Goal: Information Seeking & Learning: Learn about a topic

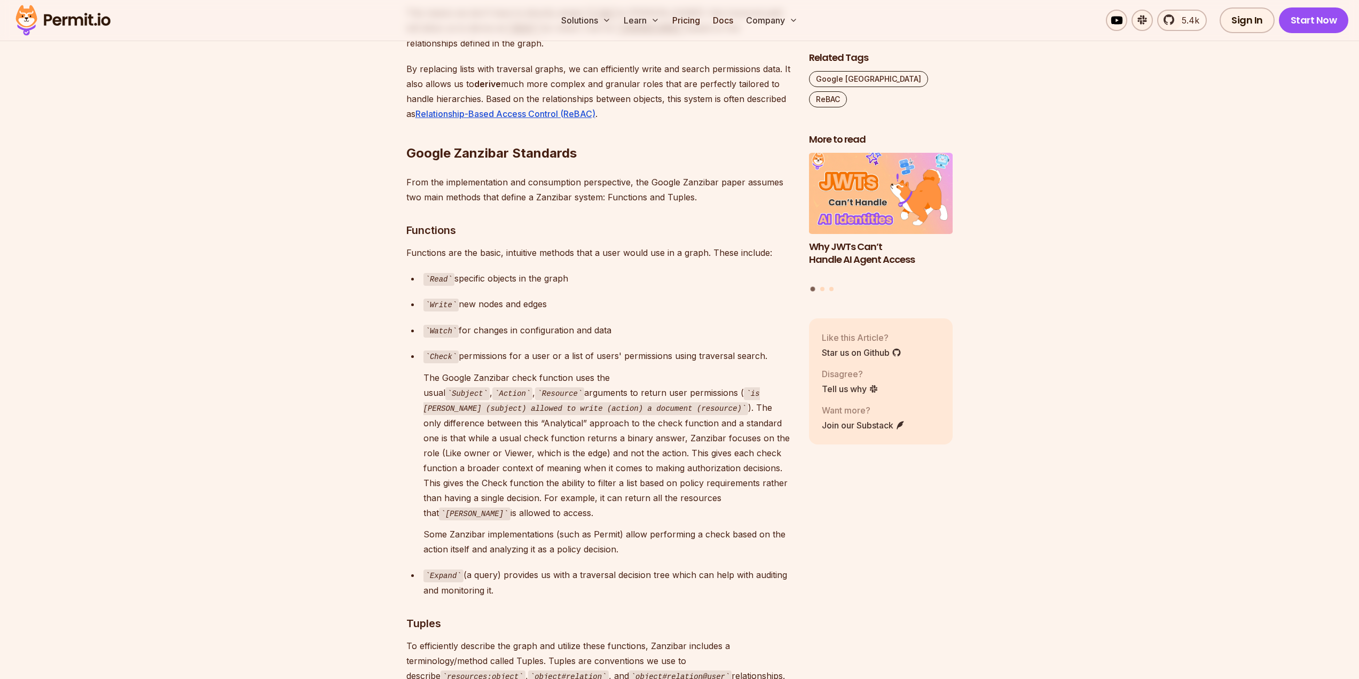
scroll to position [3257, 0]
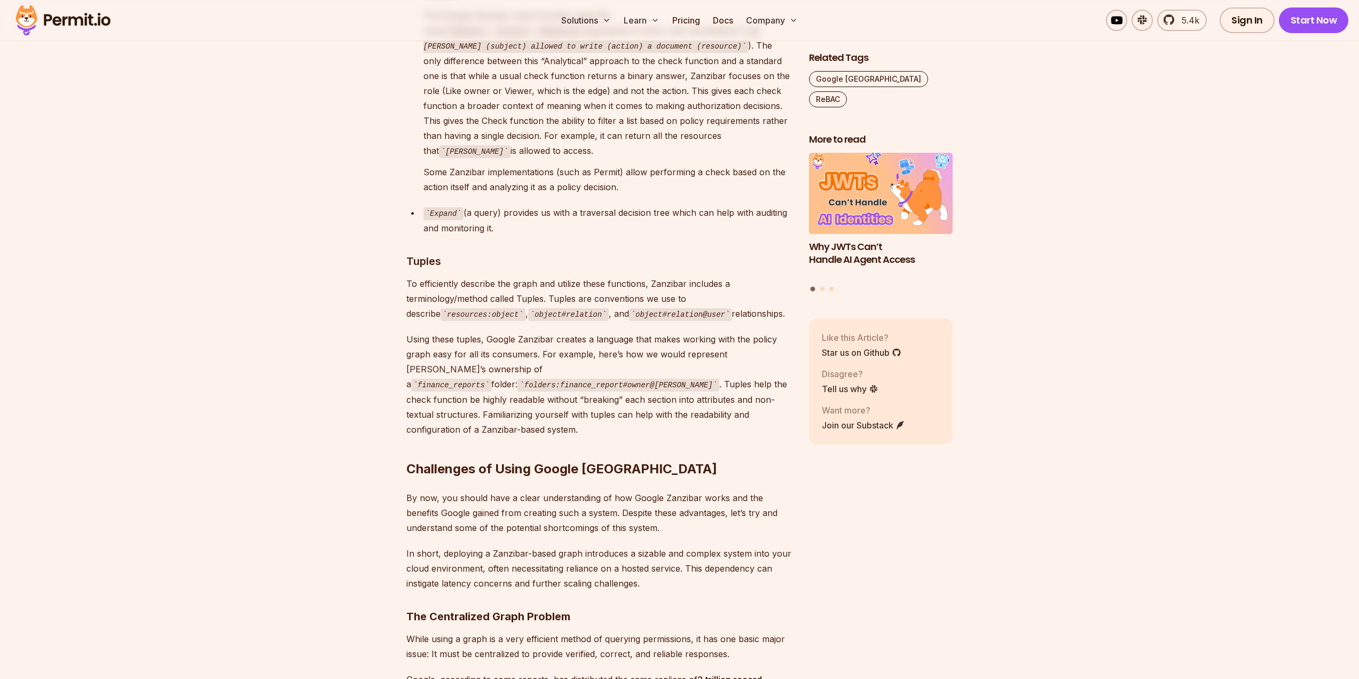
click at [698, 418] on h2 "Challenges of Using Google [GEOGRAPHIC_DATA]" at bounding box center [599, 448] width 386 height 60
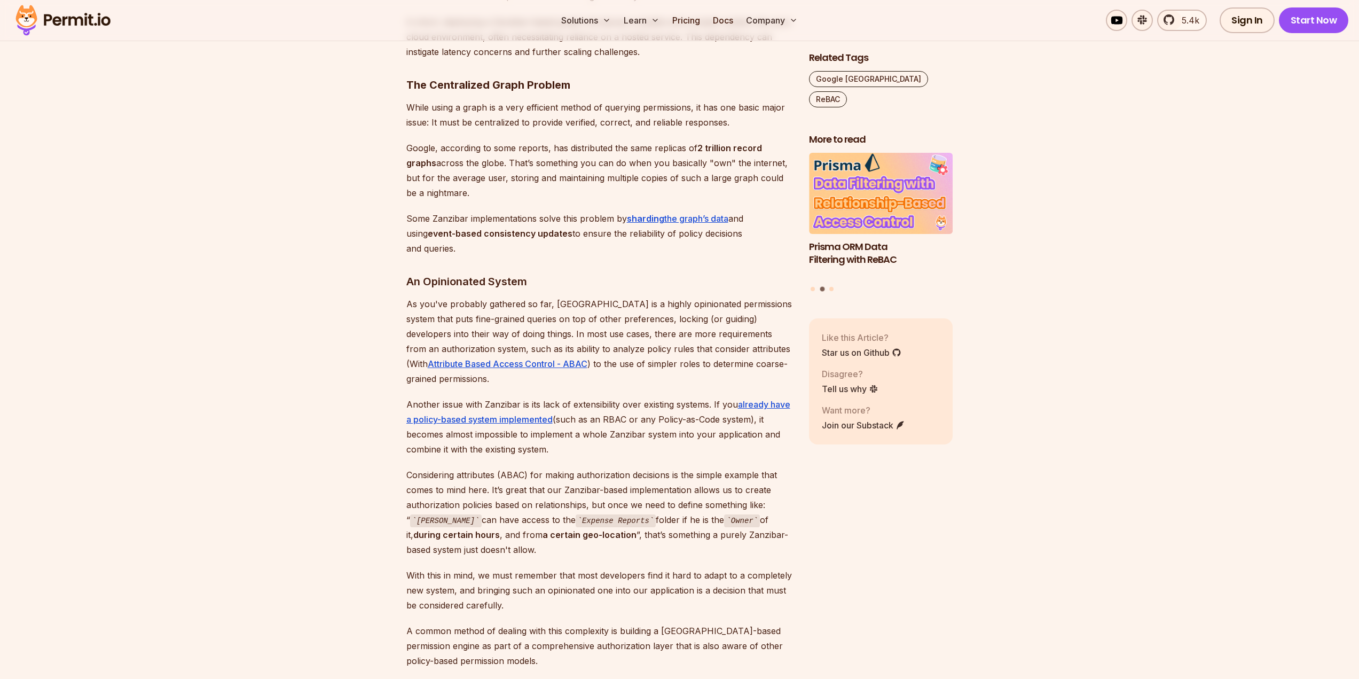
scroll to position [3791, 0]
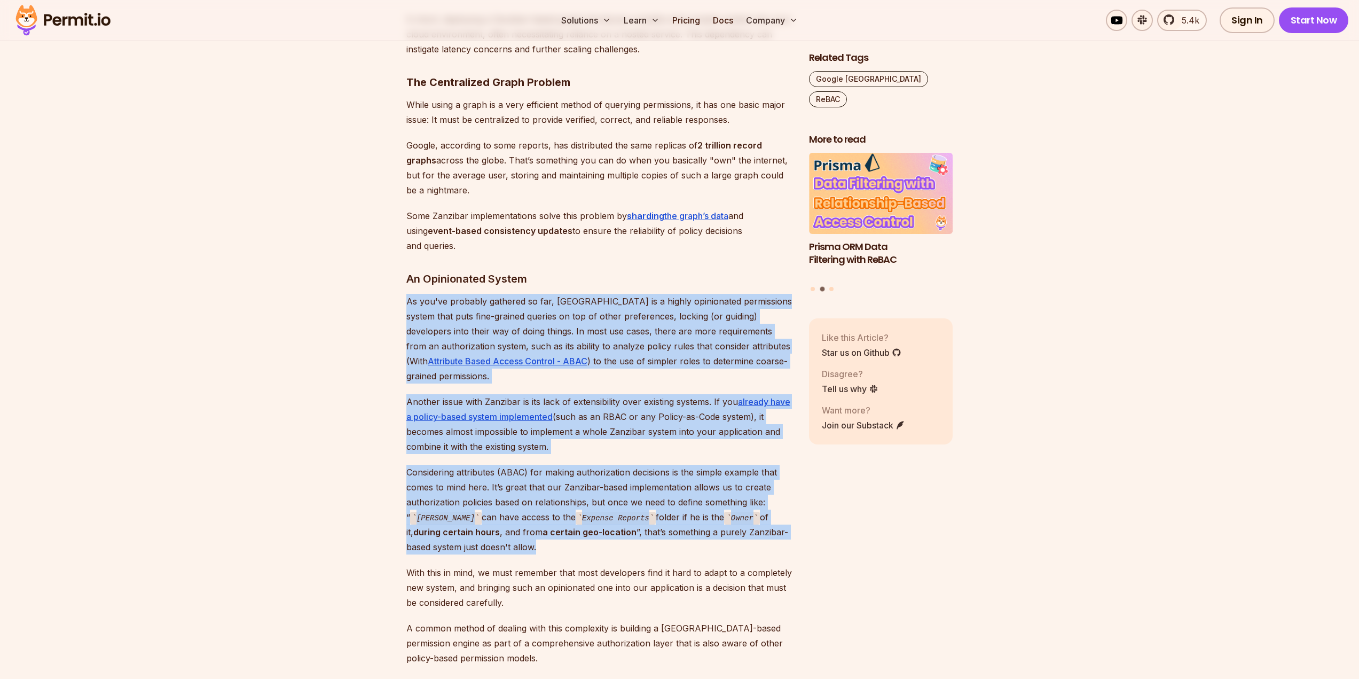
drag, startPoint x: 473, startPoint y: 443, endPoint x: 406, endPoint y: 210, distance: 242.6
click at [406, 294] on p "As you've probably gathered so far, [GEOGRAPHIC_DATA] is a highly opinionated p…" at bounding box center [599, 339] width 386 height 90
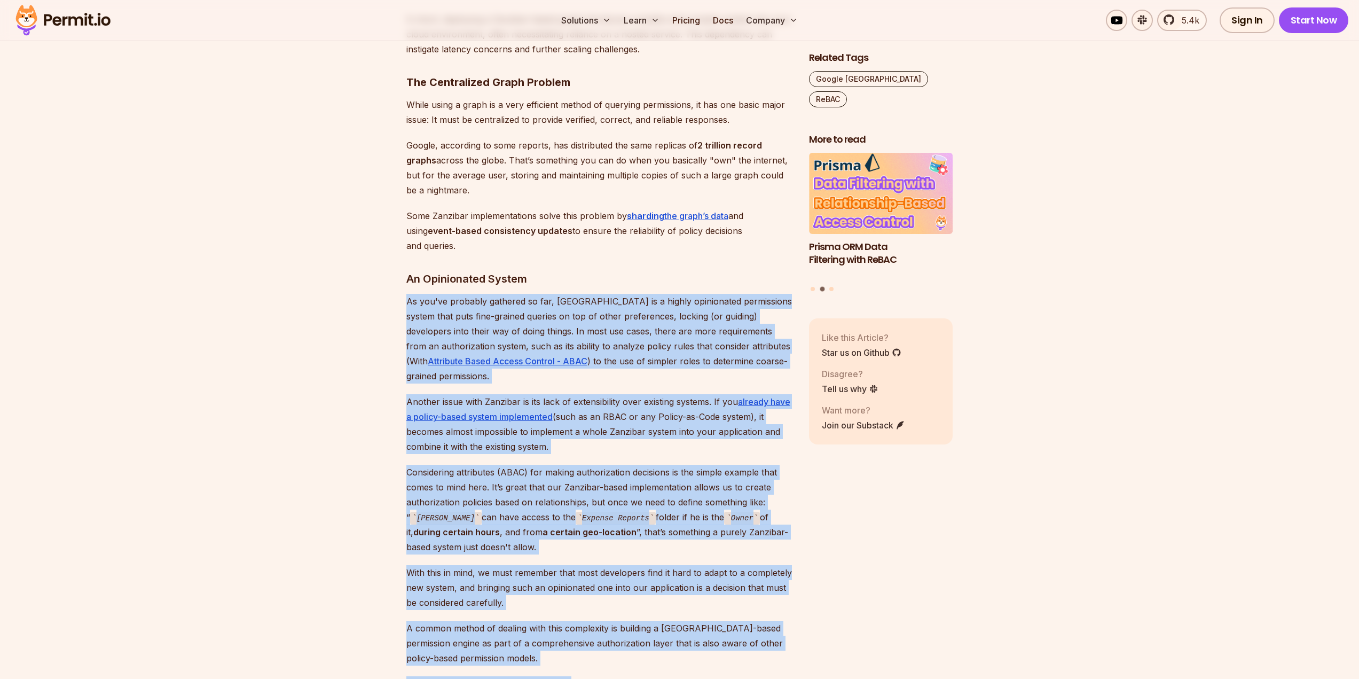
drag, startPoint x: 406, startPoint y: 210, endPoint x: 585, endPoint y: 574, distance: 405.5
drag, startPoint x: 576, startPoint y: 578, endPoint x: 410, endPoint y: 211, distance: 402.9
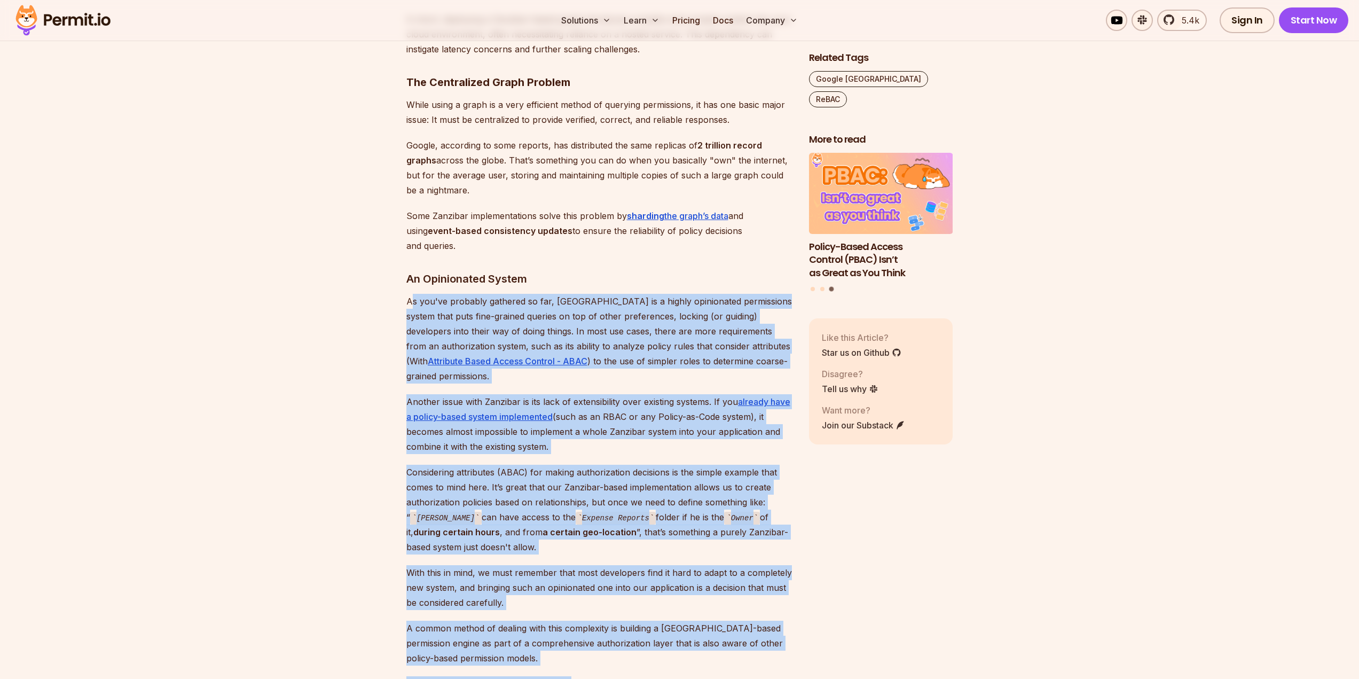
click at [650, 294] on p "As you've probably gathered so far, [GEOGRAPHIC_DATA] is a highly opinionated p…" at bounding box center [599, 339] width 386 height 90
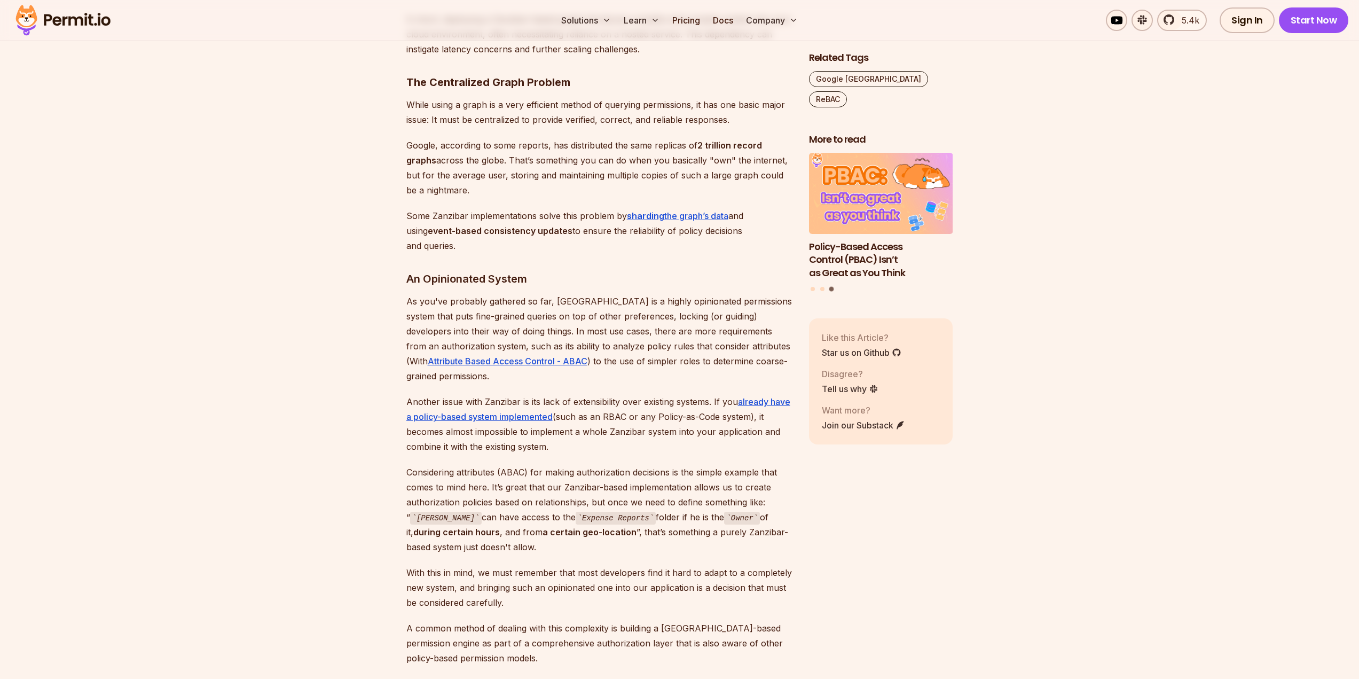
click at [658, 465] on p "Considering attributes (ABAC) for making authorization decisions is the simple …" at bounding box center [599, 510] width 386 height 90
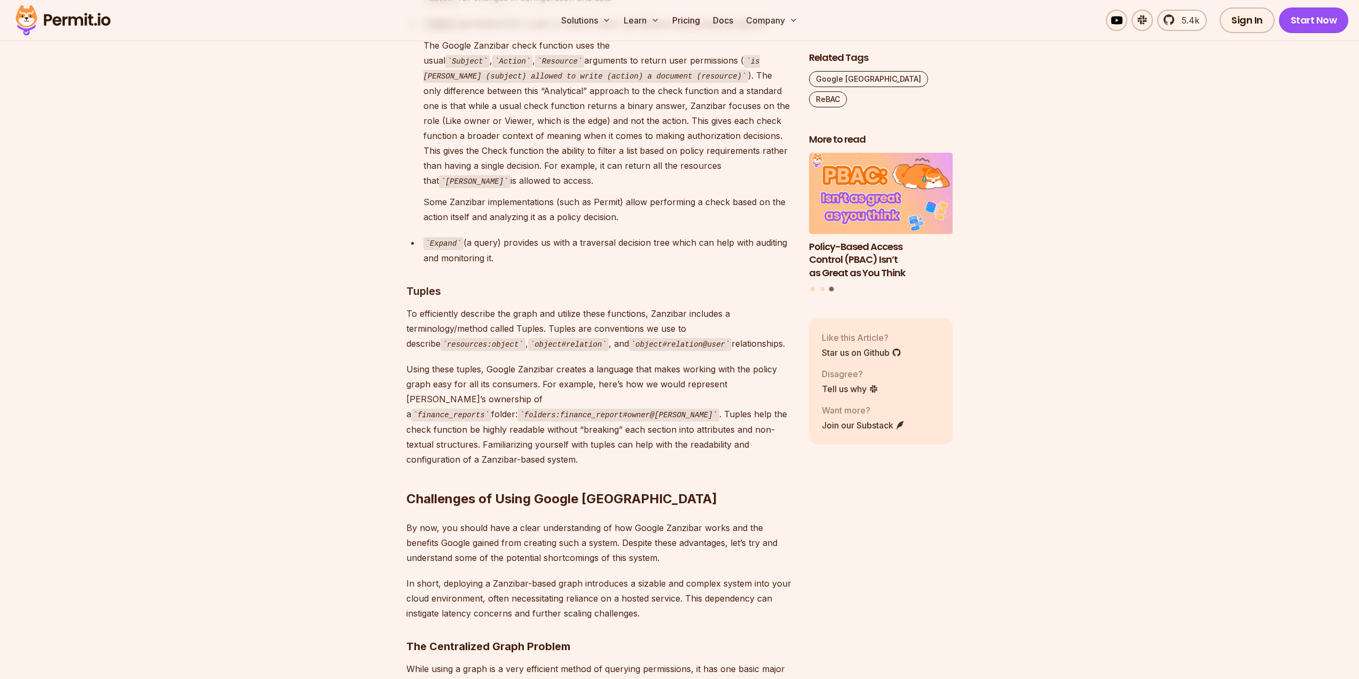
scroll to position [3150, 0]
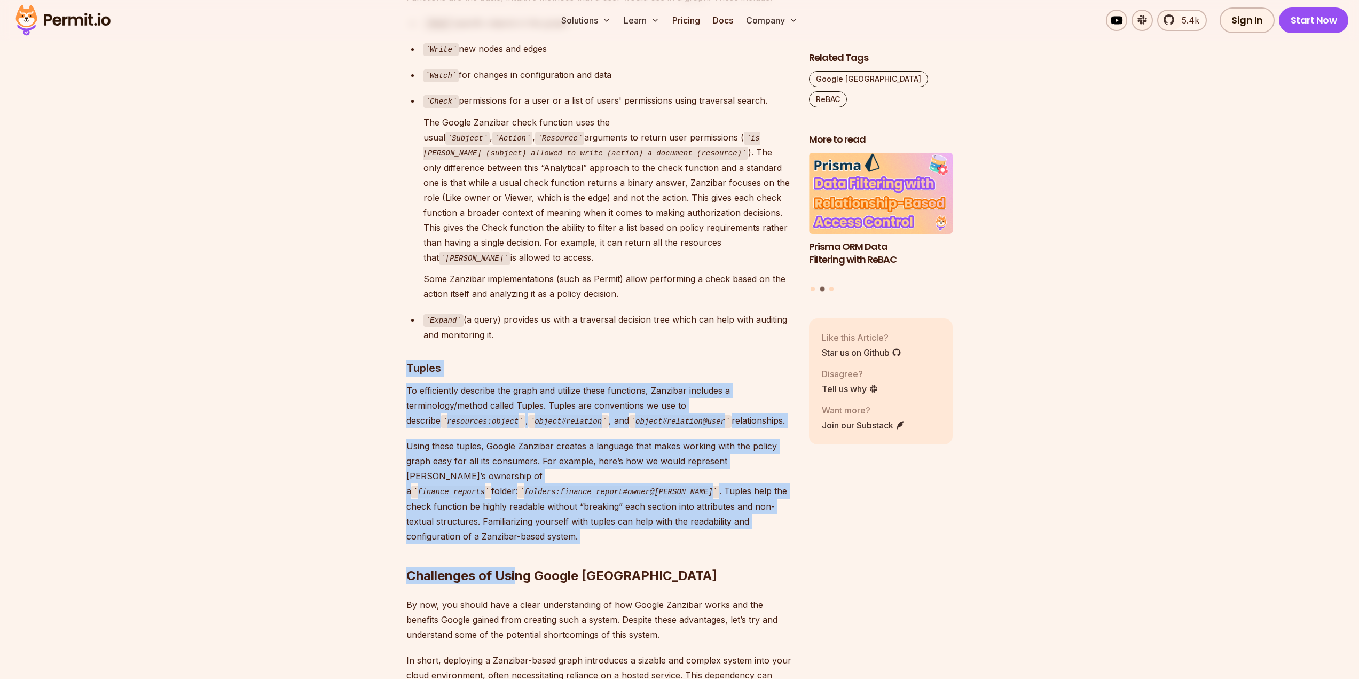
drag, startPoint x: 517, startPoint y: 463, endPoint x: 407, endPoint y: 316, distance: 184.0
click at [412, 383] on p "To efficiently describe the graph and utilize these functions, Zanzibar include…" at bounding box center [599, 405] width 386 height 45
drag, startPoint x: 408, startPoint y: 328, endPoint x: 559, endPoint y: 462, distance: 201.2
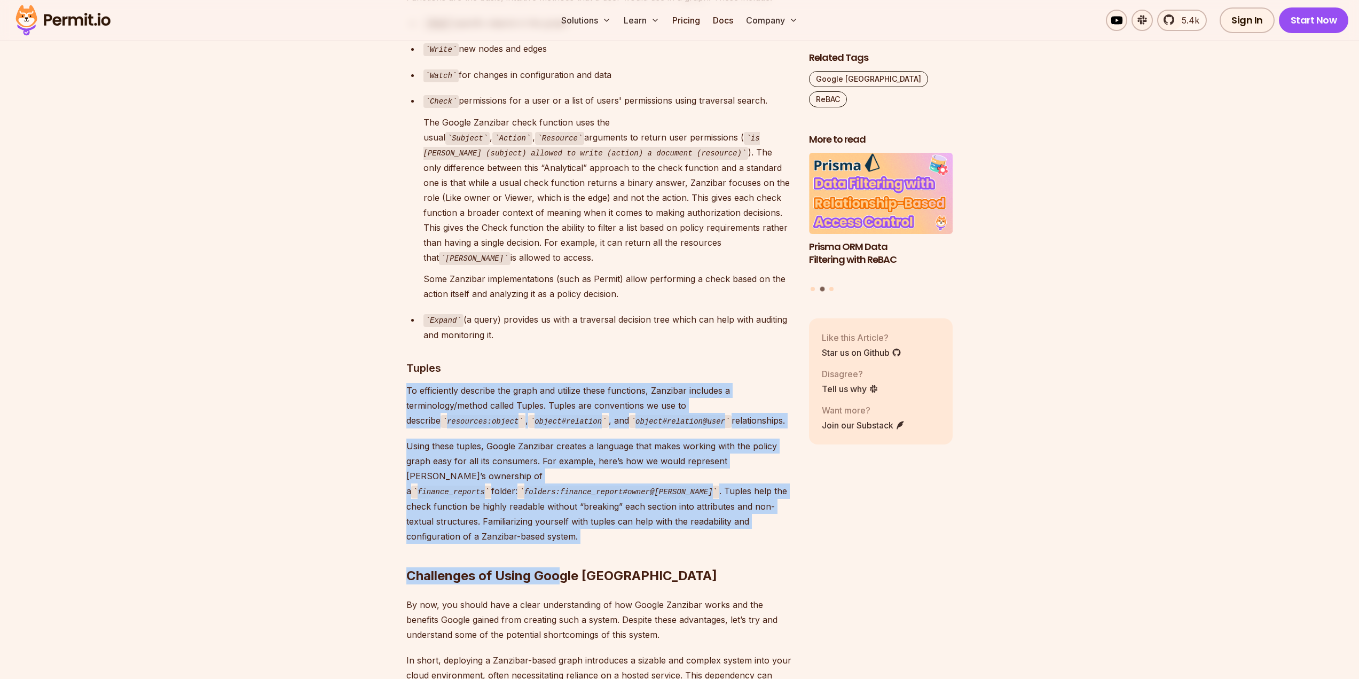
click at [496, 462] on p "Using these tuples, Google Zanzibar creates a language that makes working with …" at bounding box center [599, 490] width 386 height 105
drag, startPoint x: 510, startPoint y: 461, endPoint x: 404, endPoint y: 332, distance: 167.3
click at [404, 332] on section "Table of Contents Google Zanzibar is a white paper that describes Google's auth…" at bounding box center [679, 81] width 1359 height 5255
click at [636, 438] on p "Using these tuples, Google Zanzibar creates a language that makes working with …" at bounding box center [599, 490] width 386 height 105
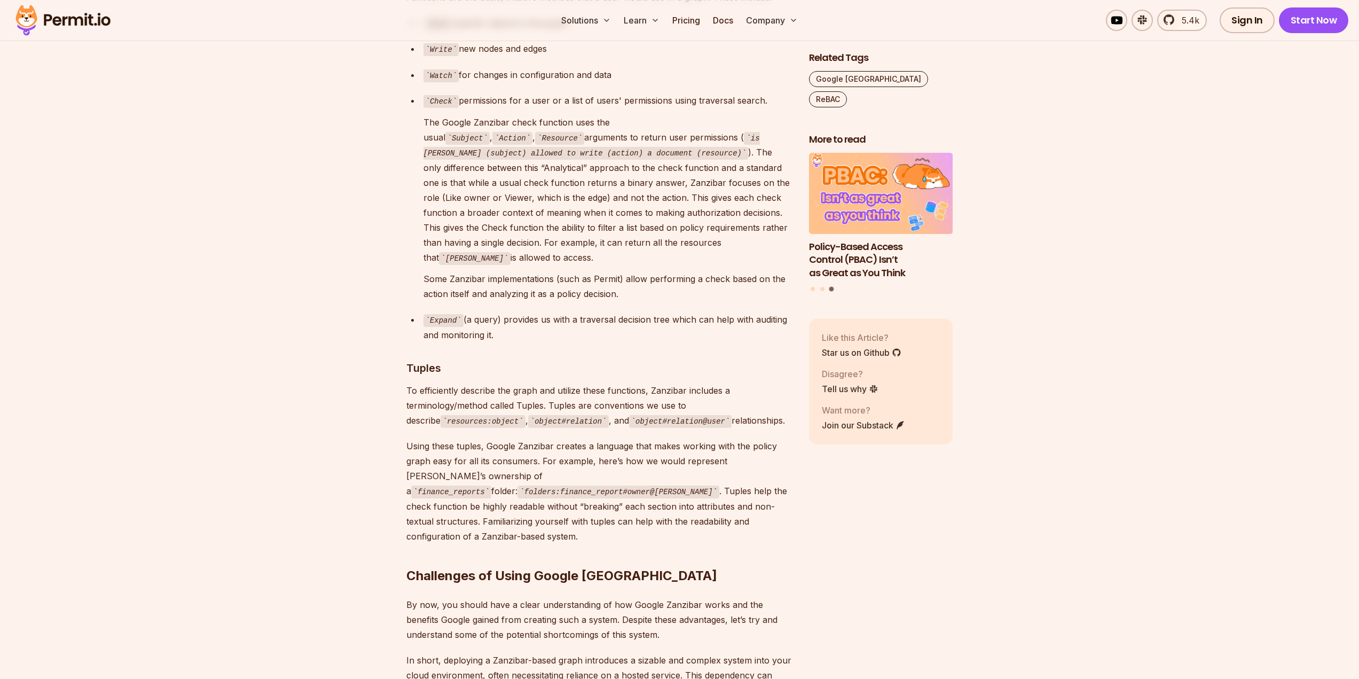
click at [510, 453] on p "Using these tuples, Google Zanzibar creates a language that makes working with …" at bounding box center [599, 490] width 386 height 105
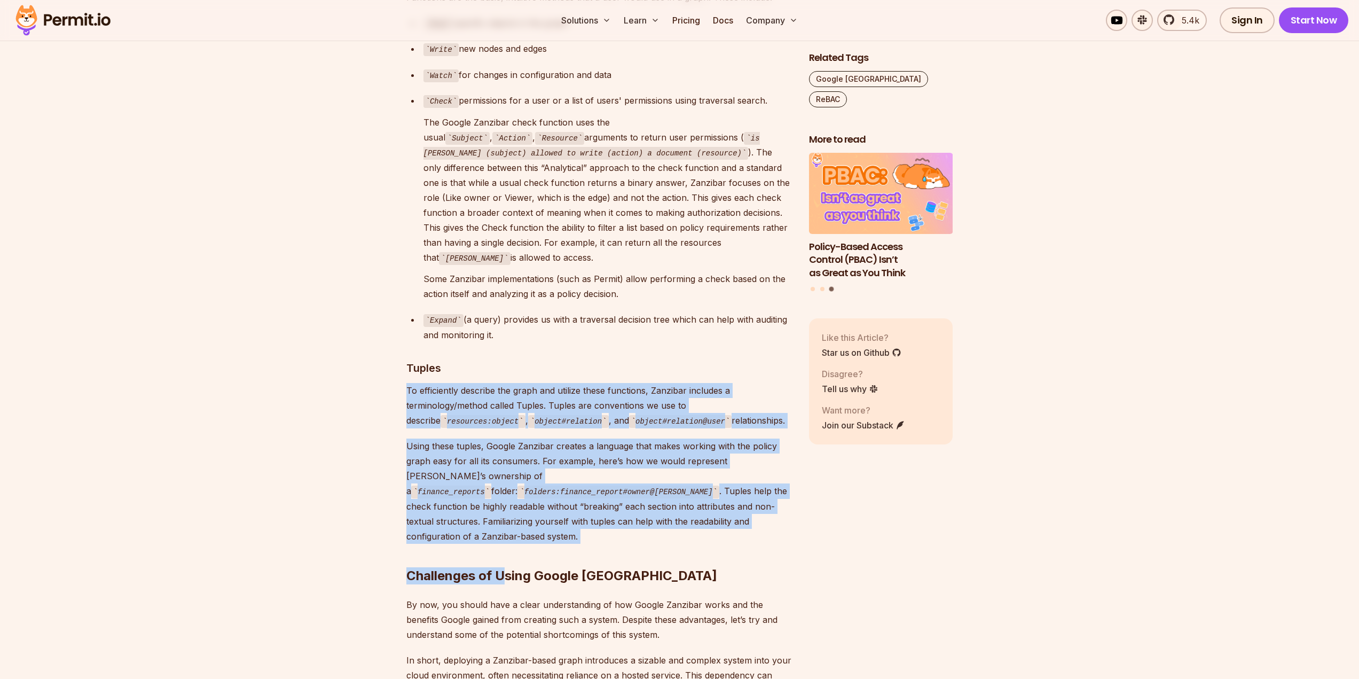
drag, startPoint x: 506, startPoint y: 458, endPoint x: 388, endPoint y: 326, distance: 176.6
click at [388, 326] on section "Table of Contents Google Zanzibar is a white paper that describes Google's auth…" at bounding box center [679, 81] width 1359 height 5255
click at [662, 438] on p "Using these tuples, Google Zanzibar creates a language that makes working with …" at bounding box center [599, 490] width 386 height 105
